Goal: Task Accomplishment & Management: Manage account settings

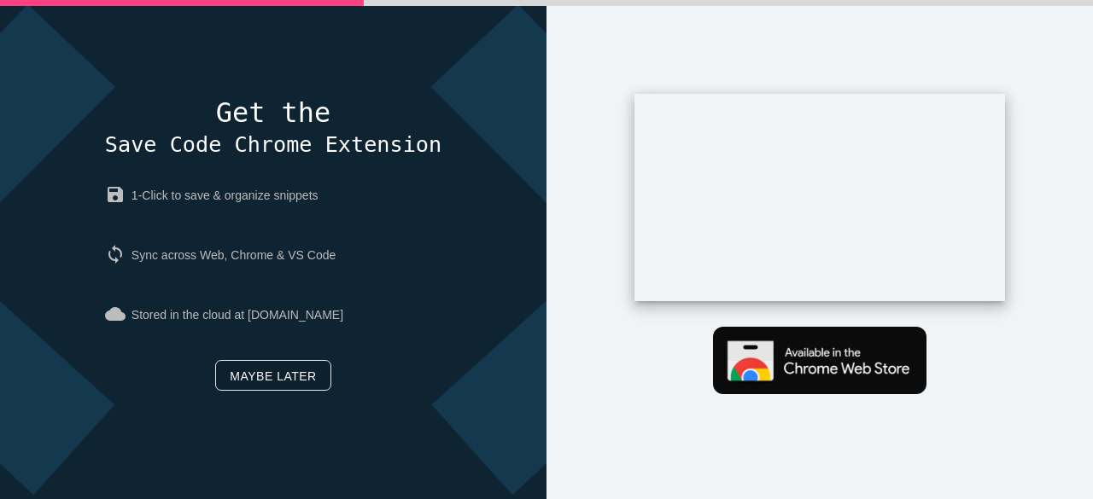
click at [280, 372] on link "Maybe later" at bounding box center [272, 375] width 115 height 31
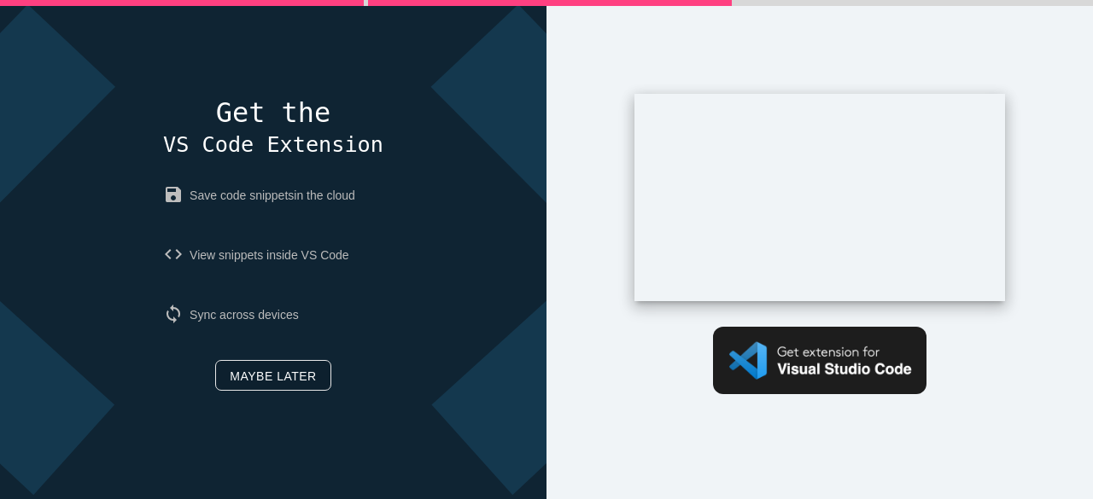
click at [278, 379] on link "Maybe later" at bounding box center [272, 375] width 115 height 31
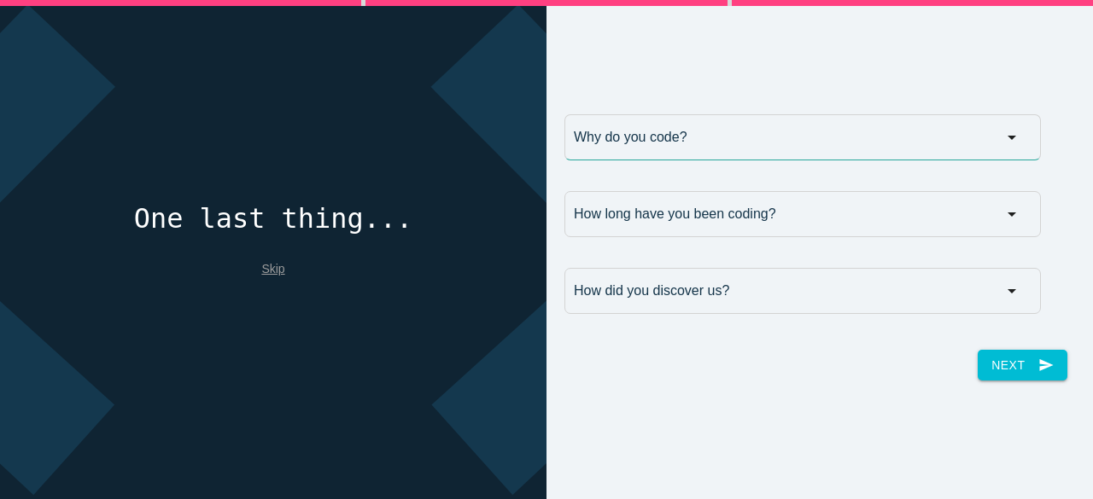
click at [731, 128] on input "Why do you code?" at bounding box center [802, 137] width 476 height 46
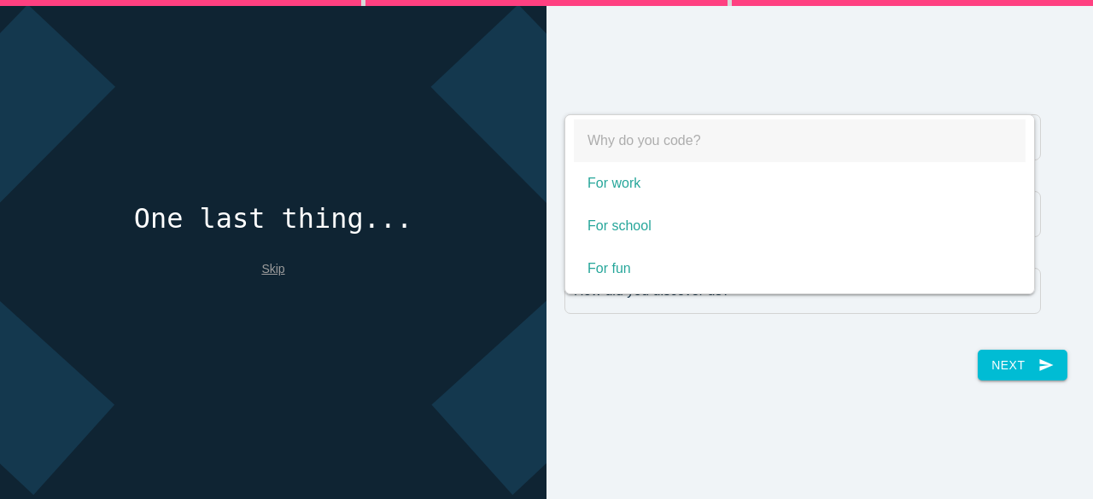
click at [708, 428] on div "Why do you code? Why do you code? For work For school For fun Why do you code? …" at bounding box center [819, 249] width 546 height 499
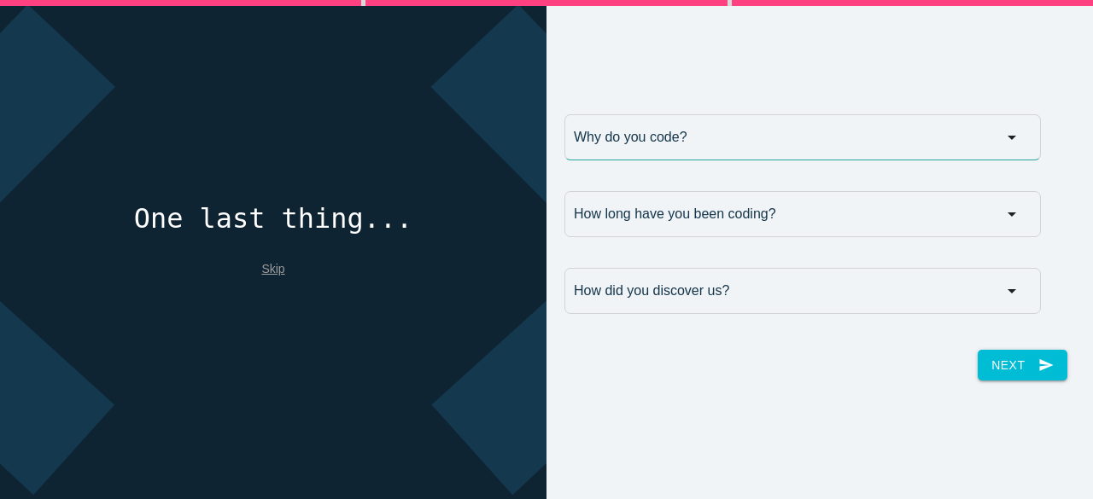
click at [682, 146] on input "Why do you code?" at bounding box center [802, 137] width 476 height 46
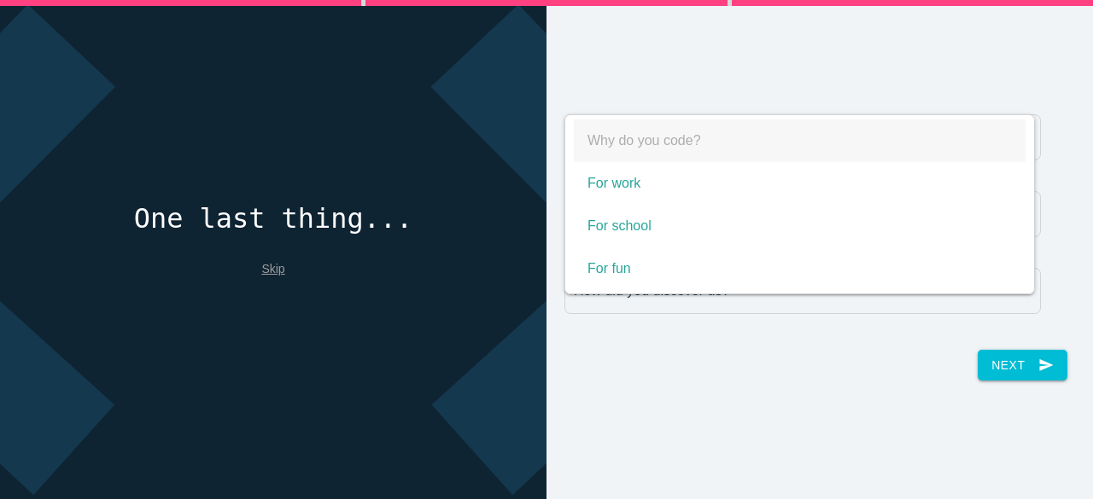
click at [1000, 380] on div "Why do you code? Why do you code? For work For school For fun Why do you code? …" at bounding box center [820, 249] width 529 height 295
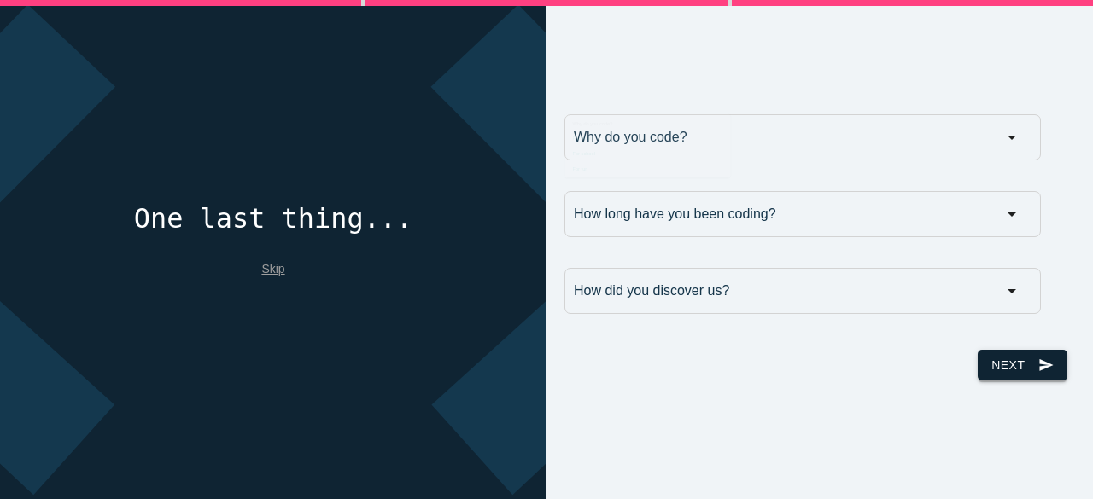
click at [1011, 364] on button "Next send" at bounding box center [1022, 365] width 89 height 31
click at [269, 269] on link "Skip" at bounding box center [272, 269] width 23 height 14
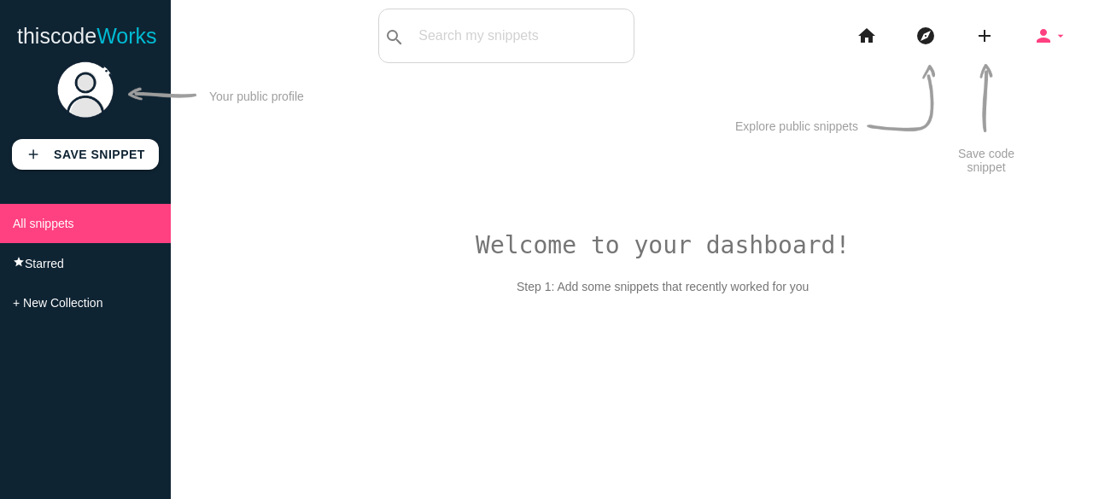
click at [1048, 19] on icon "person" at bounding box center [1043, 36] width 20 height 55
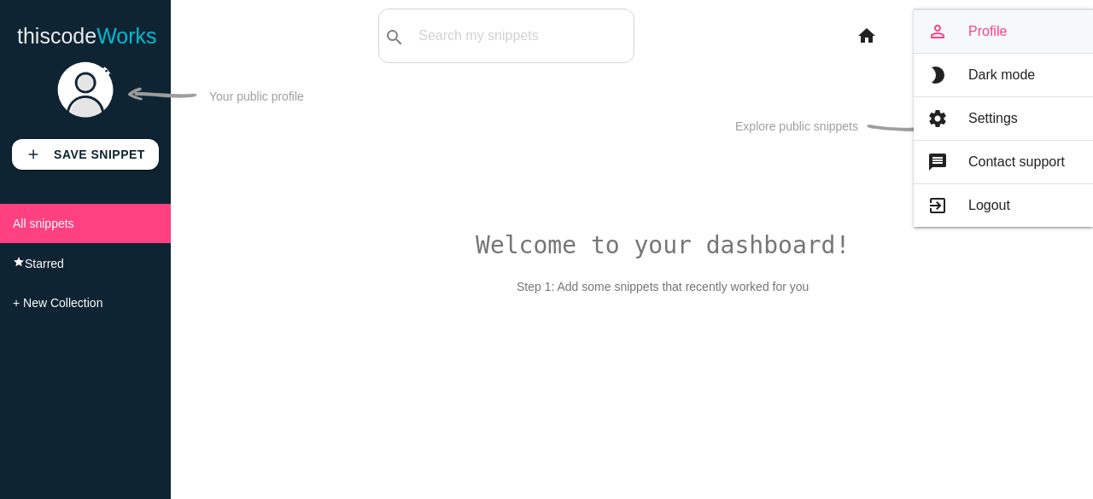
click at [985, 31] on link "person_outline Profile" at bounding box center [1003, 31] width 179 height 43
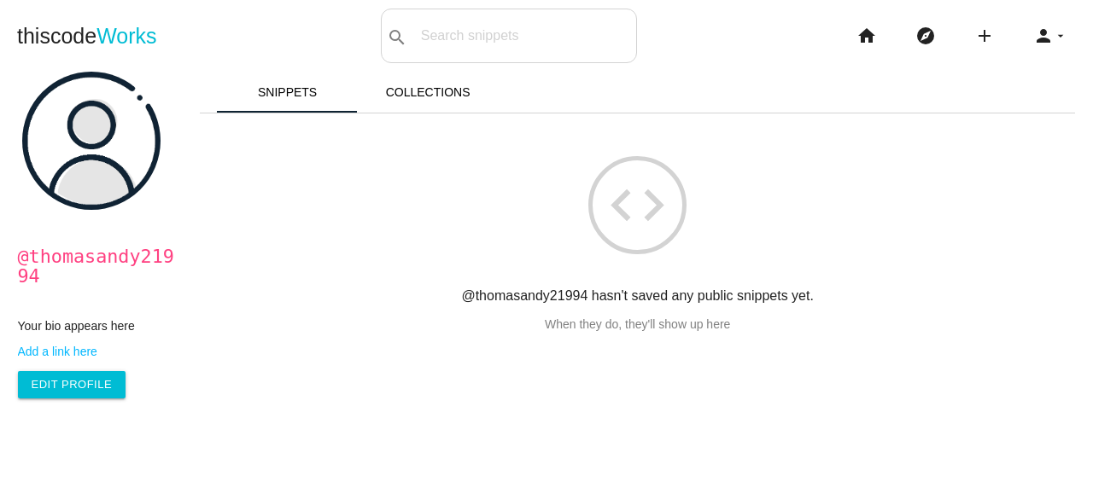
click at [74, 354] on link "Add a link here" at bounding box center [100, 352] width 164 height 14
click at [70, 389] on link "Edit Profile" at bounding box center [72, 384] width 108 height 27
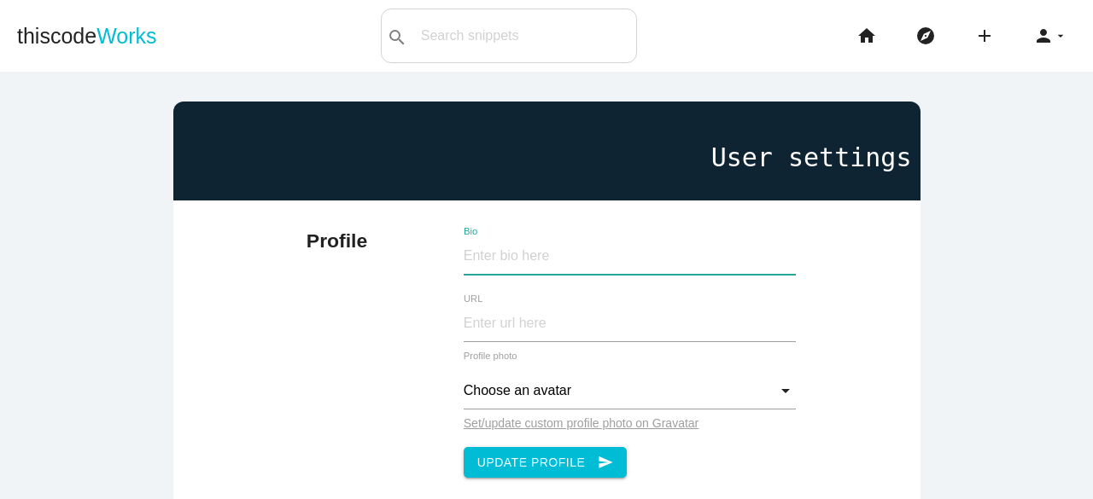
click at [483, 250] on input "Bio" at bounding box center [630, 256] width 332 height 37
type input "g"
type input "Game Development Company"
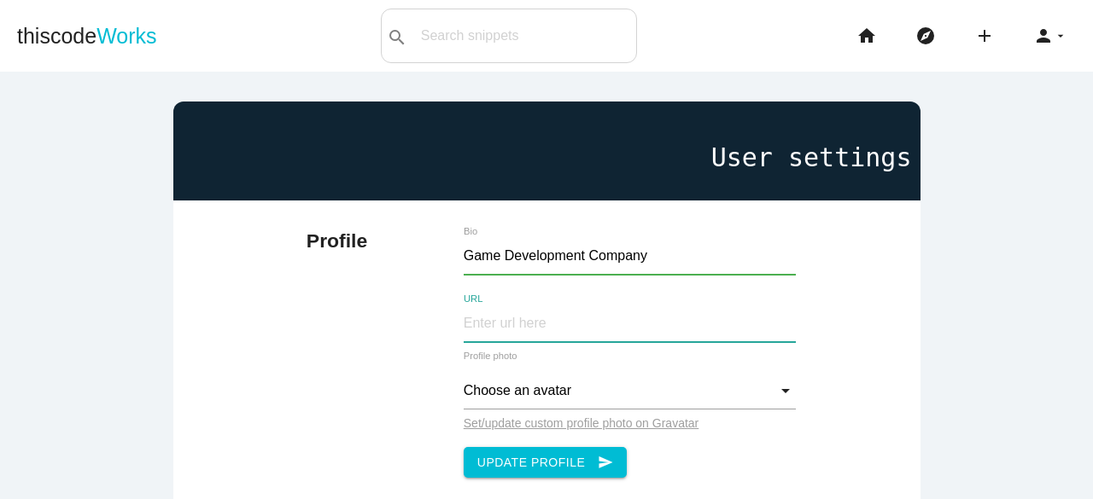
click at [480, 332] on input "URL" at bounding box center [630, 324] width 332 height 37
paste input "[URL][DOMAIN_NAME]"
type input "[URL][DOMAIN_NAME]"
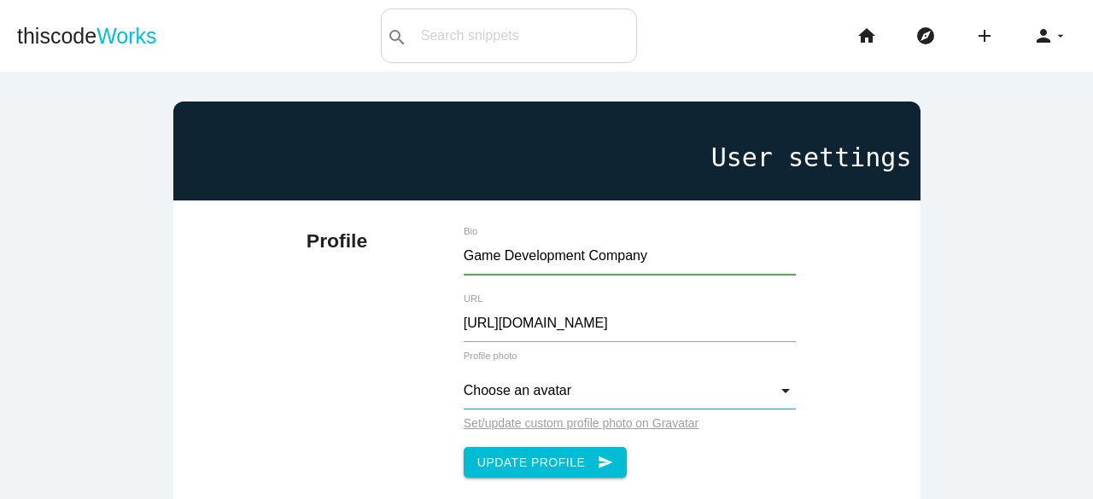
scroll to position [0, 0]
click at [597, 395] on input "Choose an avatar" at bounding box center [630, 391] width 332 height 37
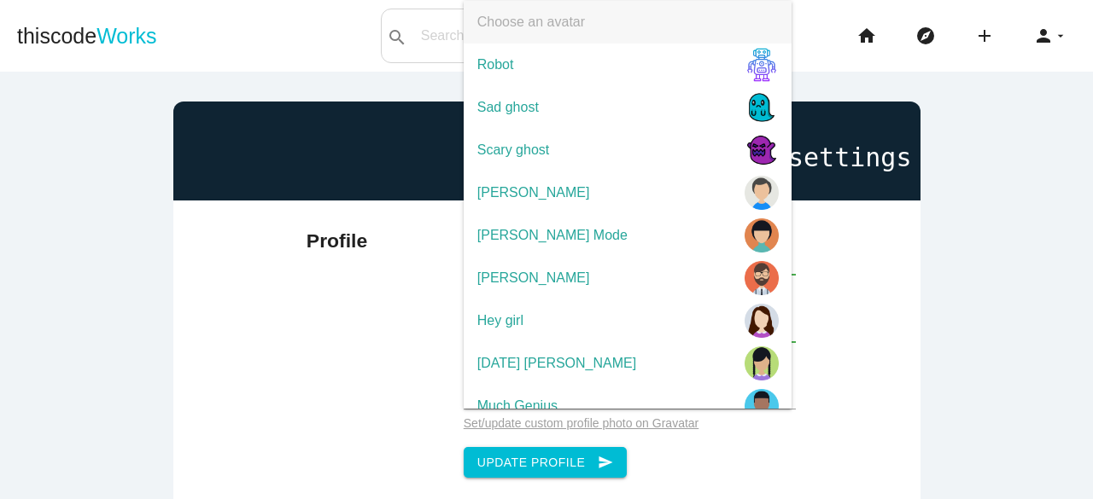
click at [843, 293] on div "Profile Game Development Company Bio [URL][DOMAIN_NAME] URL Choose an avatar Ch…" at bounding box center [546, 478] width 747 height 555
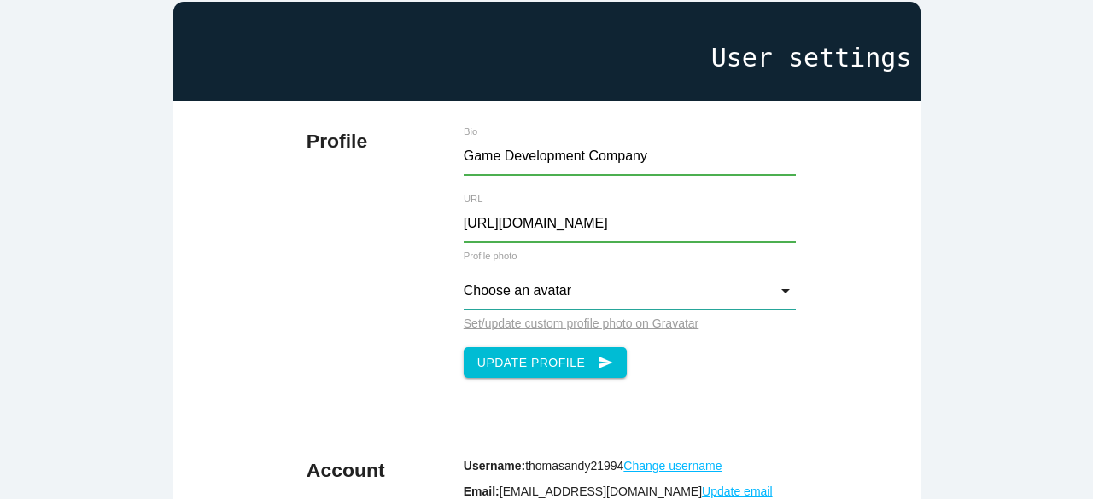
scroll to position [171, 0]
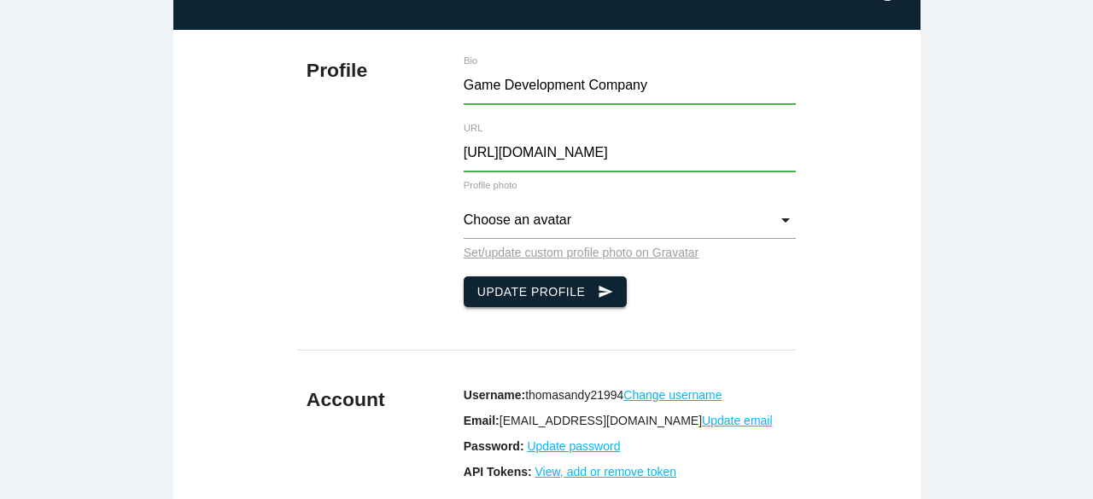
click at [575, 290] on button "Update Profile send" at bounding box center [546, 292] width 164 height 31
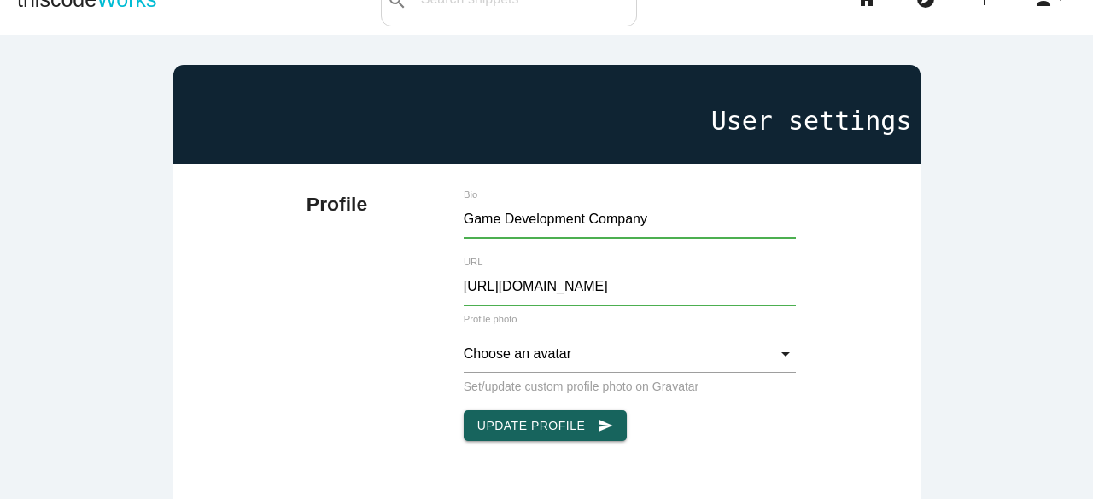
scroll to position [0, 0]
